Goal: Navigation & Orientation: Find specific page/section

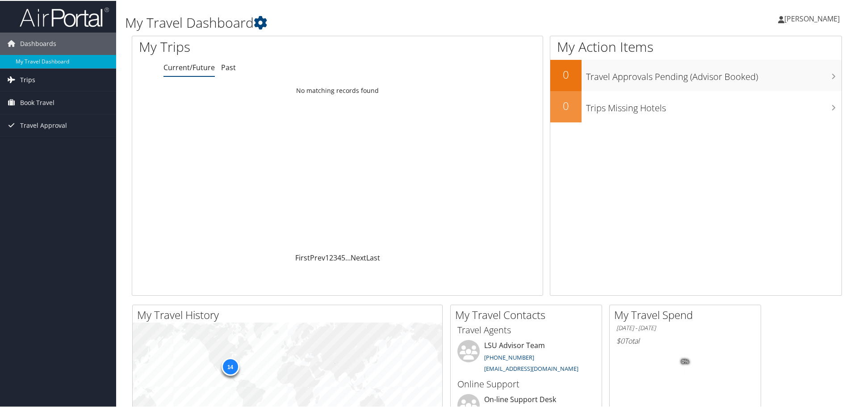
click at [29, 77] on span "Trips" at bounding box center [27, 79] width 15 height 22
click at [41, 92] on link "Current/Future Trips" at bounding box center [58, 96] width 116 height 13
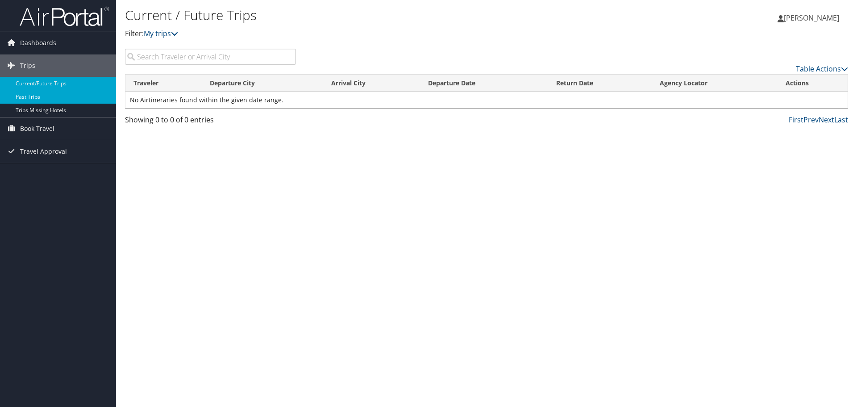
click at [28, 95] on link "Past Trips" at bounding box center [58, 96] width 116 height 13
click at [41, 40] on span "Dashboards" at bounding box center [38, 43] width 36 height 22
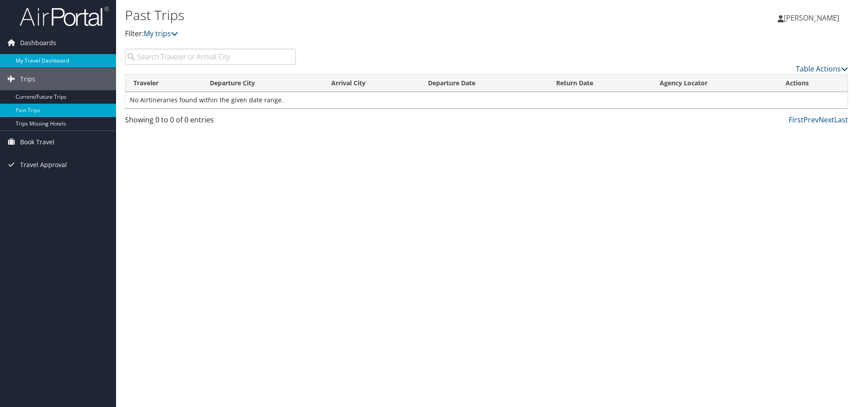
click at [58, 58] on link "My Travel Dashboard" at bounding box center [58, 60] width 116 height 13
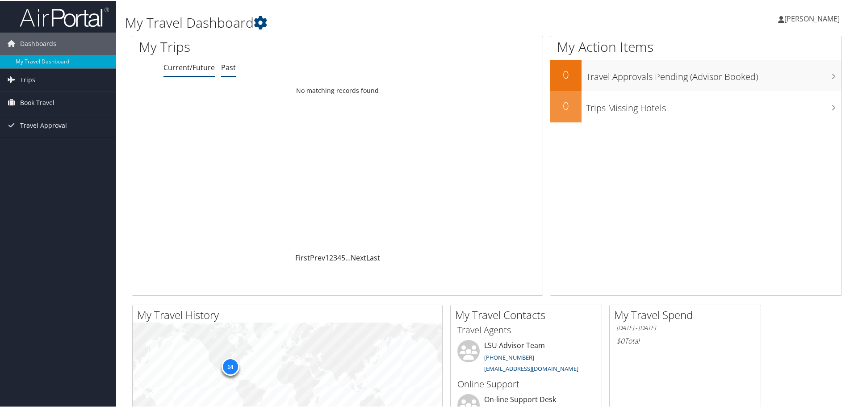
click at [226, 67] on link "Past" at bounding box center [228, 67] width 15 height 10
